Goal: Register for event/course

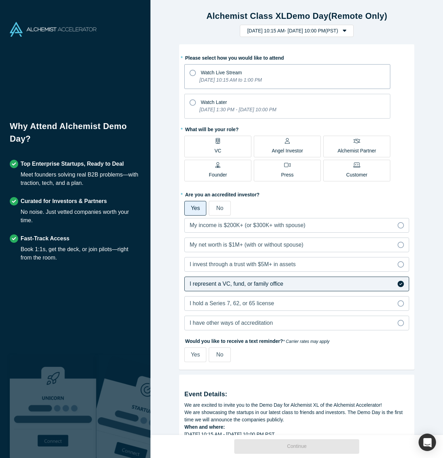
click at [235, 75] on span "Watch Live Stream" at bounding box center [221, 73] width 41 height 6
click at [0, 0] on input "Watch Live Stream [DATE] 10:15 AM to 1:00 PM" at bounding box center [0, 0] width 0 height 0
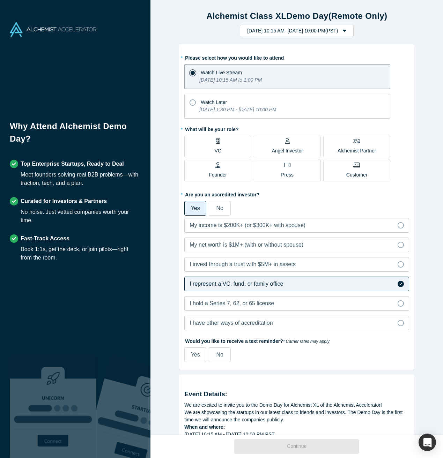
drag, startPoint x: 222, startPoint y: 357, endPoint x: 255, endPoint y: 358, distance: 33.5
click at [222, 357] on span "No" at bounding box center [219, 355] width 7 height 6
click at [0, 0] on input "No" at bounding box center [0, 0] width 0 height 0
click at [227, 143] on label "VC" at bounding box center [217, 147] width 67 height 22
click at [0, 0] on input "VC" at bounding box center [0, 0] width 0 height 0
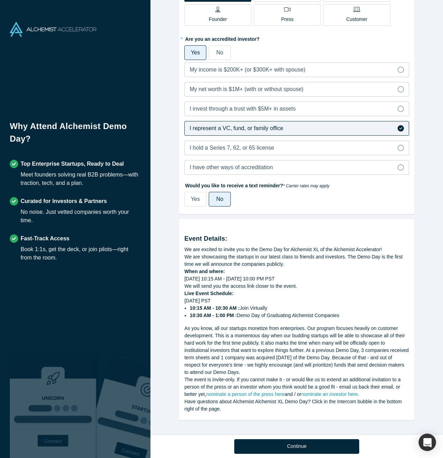
scroll to position [157, 0]
click at [308, 442] on button "Continue" at bounding box center [296, 446] width 125 height 15
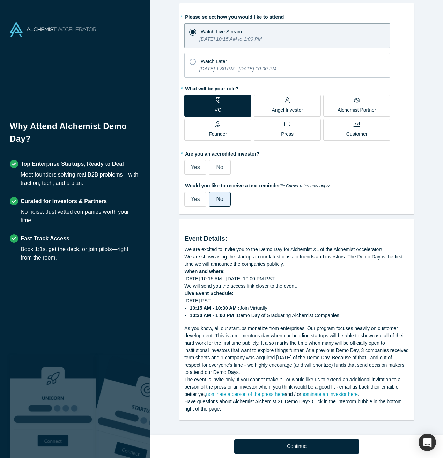
scroll to position [42, 0]
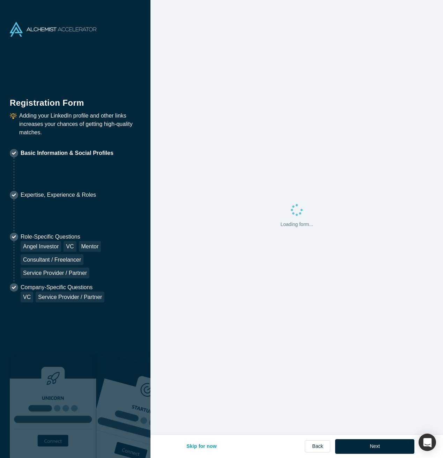
select select "US"
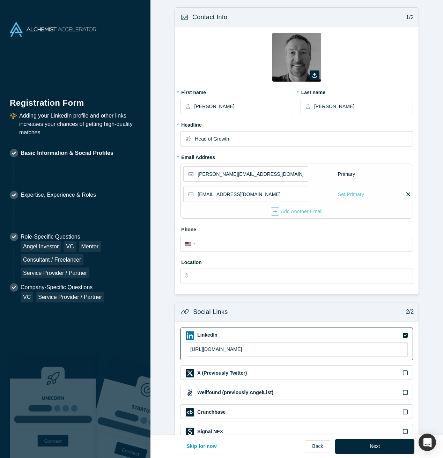
type input "[GEOGRAPHIC_DATA], [GEOGRAPHIC_DATA], [GEOGRAPHIC_DATA]"
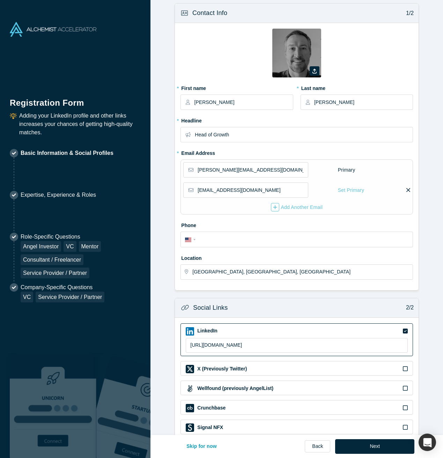
scroll to position [39, 0]
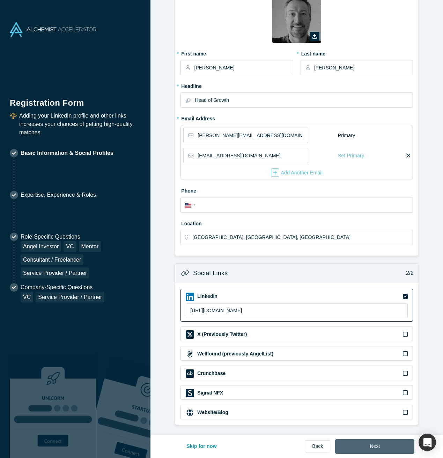
click at [383, 445] on button "Next" at bounding box center [374, 446] width 79 height 15
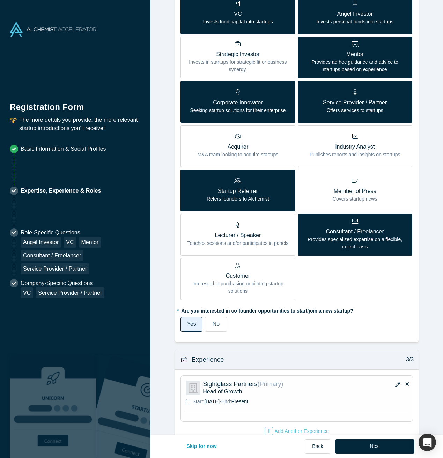
scroll to position [228, 0]
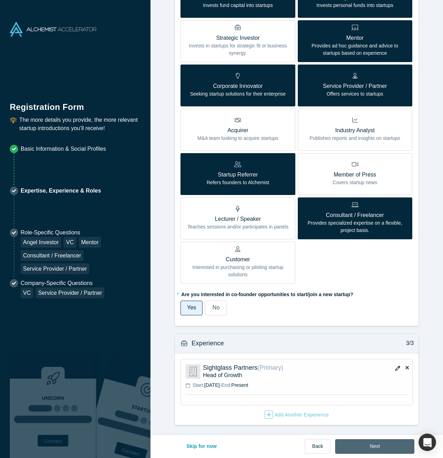
click at [391, 444] on button "Next" at bounding box center [374, 446] width 79 height 15
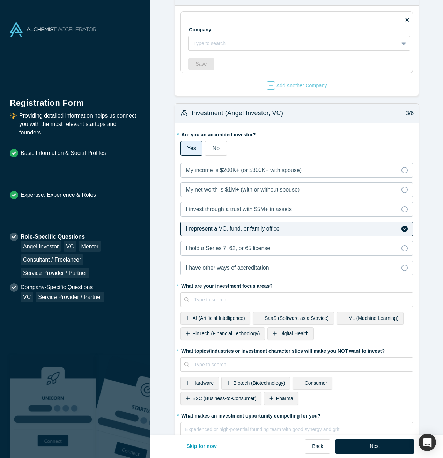
scroll to position [0, 0]
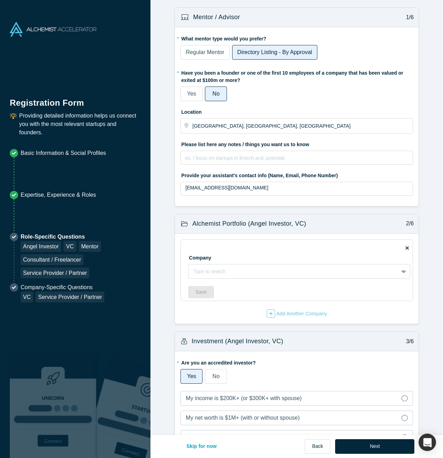
click at [199, 51] on span "Regular Mentor" at bounding box center [205, 52] width 38 height 6
click at [0, 0] on input "Regular Mentor" at bounding box center [0, 0] width 0 height 0
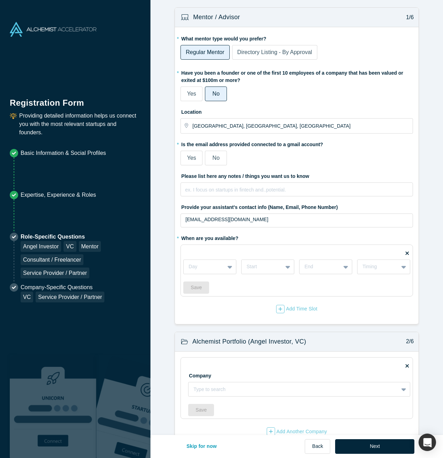
click at [287, 50] on span "Directory Listing - By Approval" at bounding box center [274, 52] width 75 height 6
click at [0, 0] on input "Directory Listing - By Approval" at bounding box center [0, 0] width 0 height 0
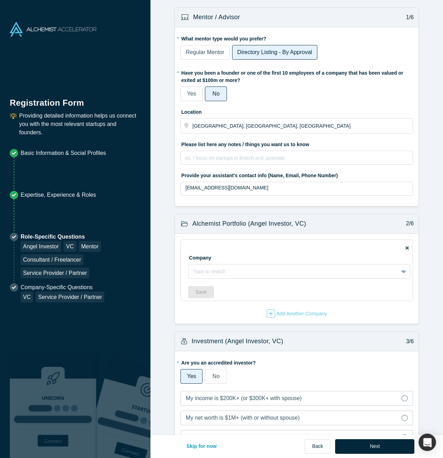
click at [213, 53] on span "Regular Mentor" at bounding box center [205, 52] width 38 height 6
click at [0, 0] on input "Regular Mentor" at bounding box center [0, 0] width 0 height 0
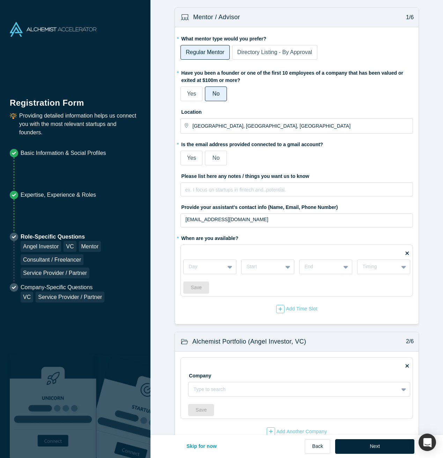
click at [203, 154] on div "Yes No" at bounding box center [296, 158] width 232 height 15
click at [191, 156] on span "Yes" at bounding box center [191, 158] width 9 height 6
click at [0, 0] on input "Yes" at bounding box center [0, 0] width 0 height 0
click at [372, 448] on button "Next" at bounding box center [374, 446] width 79 height 15
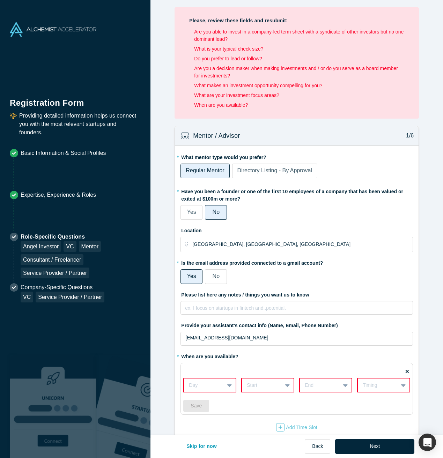
click at [274, 170] on span "Directory Listing - By Approval" at bounding box center [274, 170] width 75 height 6
click at [0, 0] on input "Directory Listing - By Approval" at bounding box center [0, 0] width 0 height 0
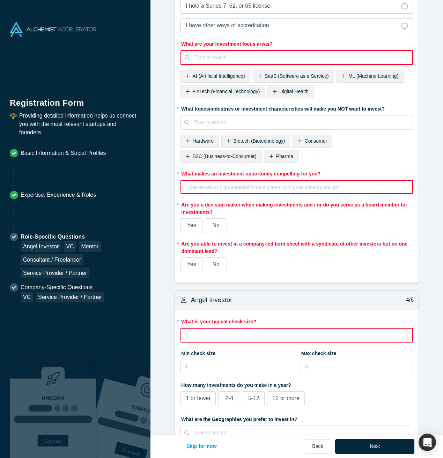
scroll to position [583, 0]
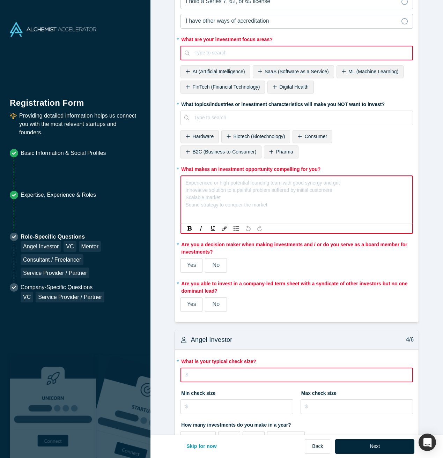
click at [299, 180] on div "rdw-editor" at bounding box center [297, 181] width 222 height 7
click at [346, 150] on div "* What topics/industries or investment characteristics will make you NOT want t…" at bounding box center [296, 129] width 232 height 62
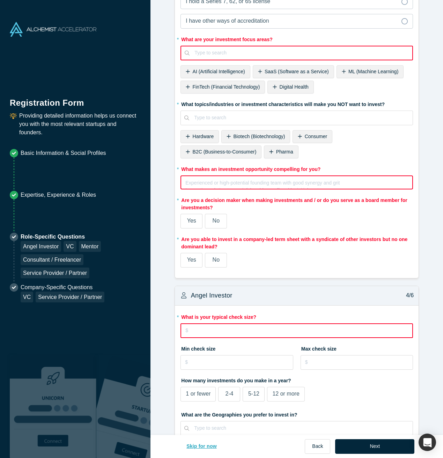
click at [203, 441] on button "Skip for now" at bounding box center [201, 446] width 45 height 15
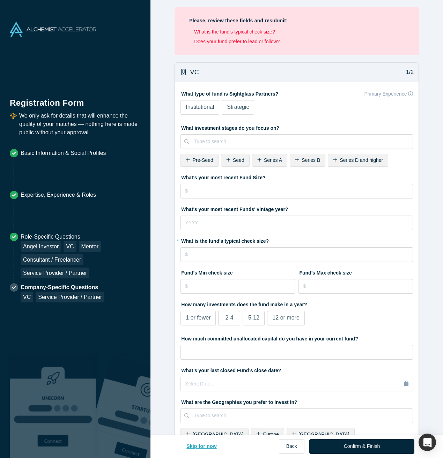
click at [198, 449] on button "Skip for now" at bounding box center [201, 446] width 45 height 15
